Goal: Find contact information: Find contact information

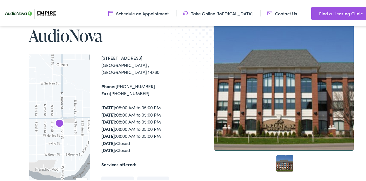
scroll to position [100, 0]
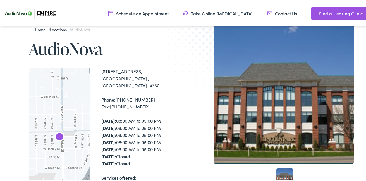
drag, startPoint x: 102, startPoint y: 57, endPoint x: 139, endPoint y: 64, distance: 38.6
click at [139, 67] on div "[STREET_ADDRESS]" at bounding box center [143, 77] width 84 height 21
copy div "[STREET_ADDRESS]"
drag, startPoint x: 143, startPoint y: 79, endPoint x: 115, endPoint y: 82, distance: 27.7
click at [115, 95] on div "Phone: [PHONE_NUMBER] Fax: [PHONE_NUMBER]" at bounding box center [143, 102] width 84 height 14
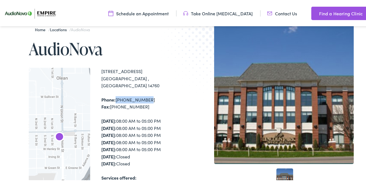
copy div "[PHONE_NUMBER]"
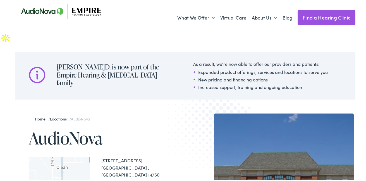
scroll to position [0, 0]
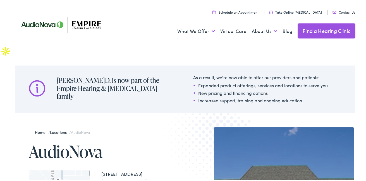
click at [73, 141] on h1 "AudioNova" at bounding box center [107, 150] width 156 height 18
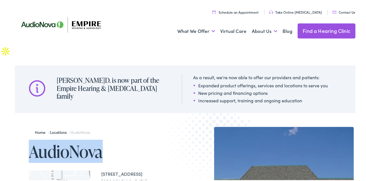
click at [73, 141] on h1 "AudioNova" at bounding box center [107, 150] width 156 height 18
copy h1 "AudioNova"
